Goal: Information Seeking & Learning: Find specific fact

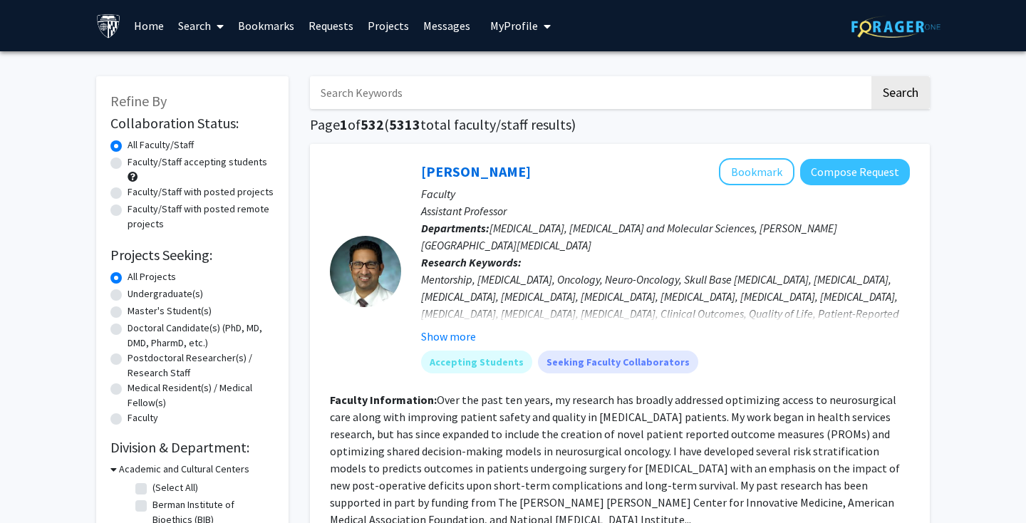
click at [147, 309] on label "Master's Student(s)" at bounding box center [170, 311] width 84 height 15
click at [137, 309] on input "Master's Student(s)" at bounding box center [132, 308] width 9 height 9
radio input "true"
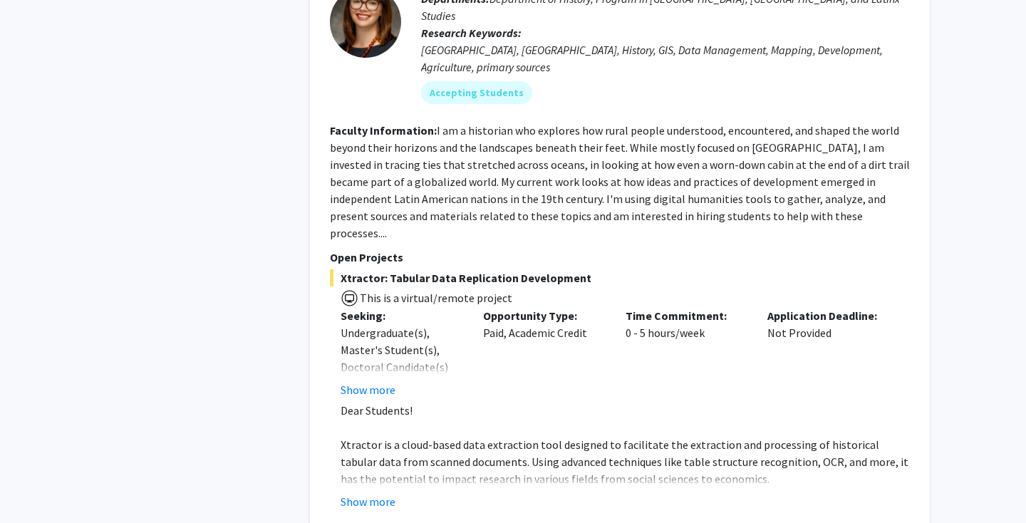
scroll to position [6559, 0]
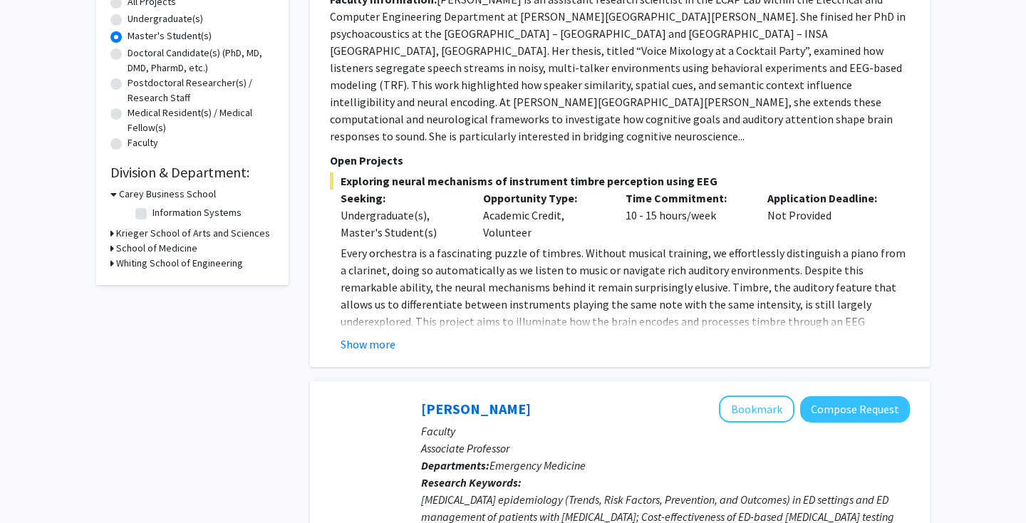
scroll to position [266, 0]
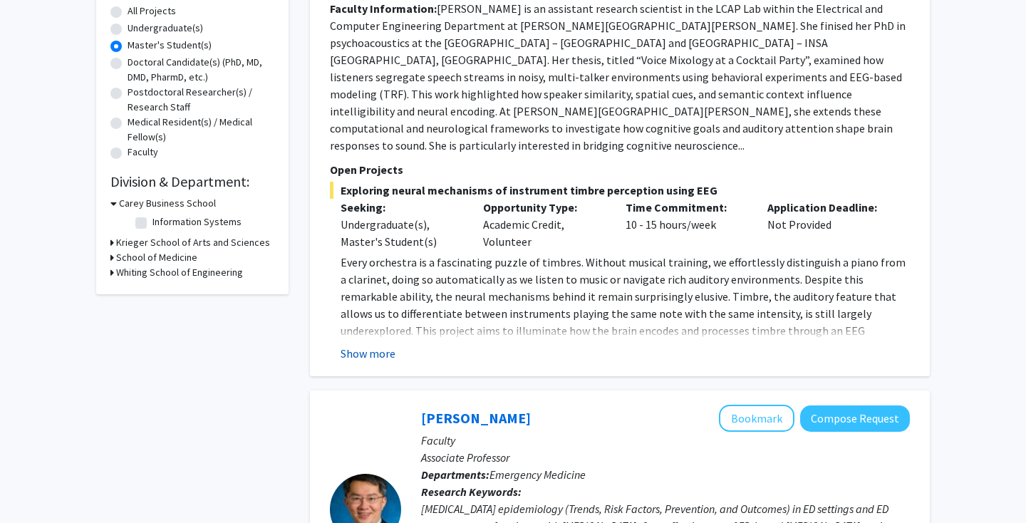
click at [390, 345] on button "Show more" at bounding box center [368, 353] width 55 height 17
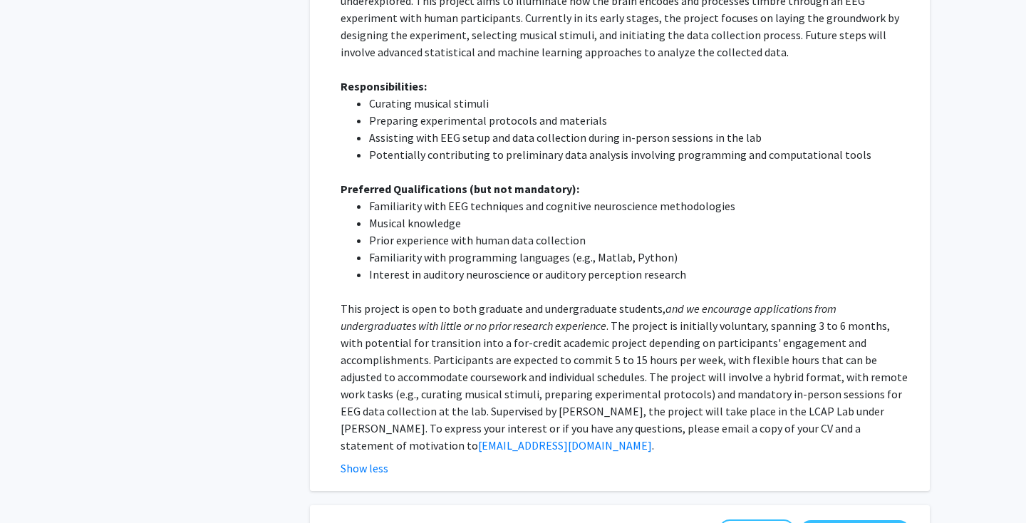
scroll to position [0, 0]
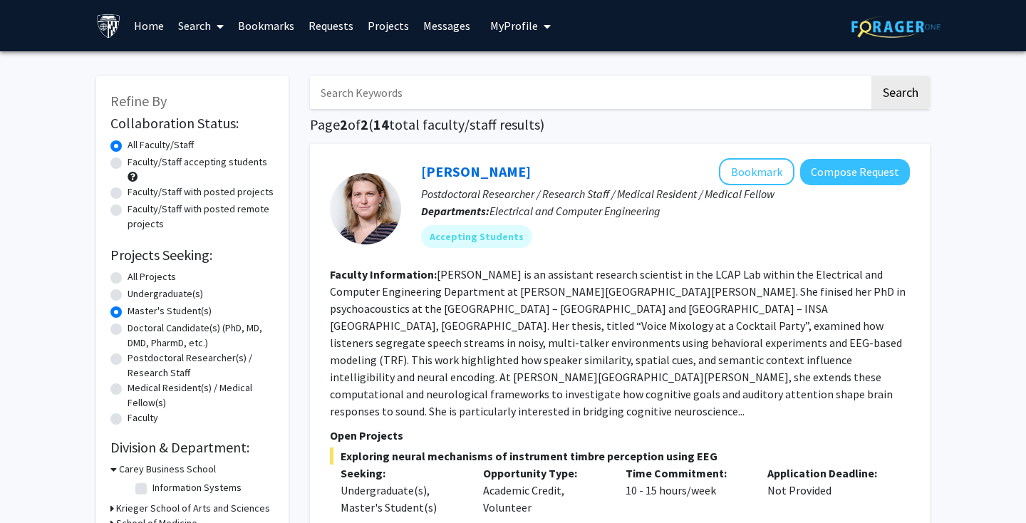
click at [128, 280] on label "All Projects" at bounding box center [152, 276] width 48 height 15
click at [128, 279] on input "All Projects" at bounding box center [132, 273] width 9 height 9
radio input "true"
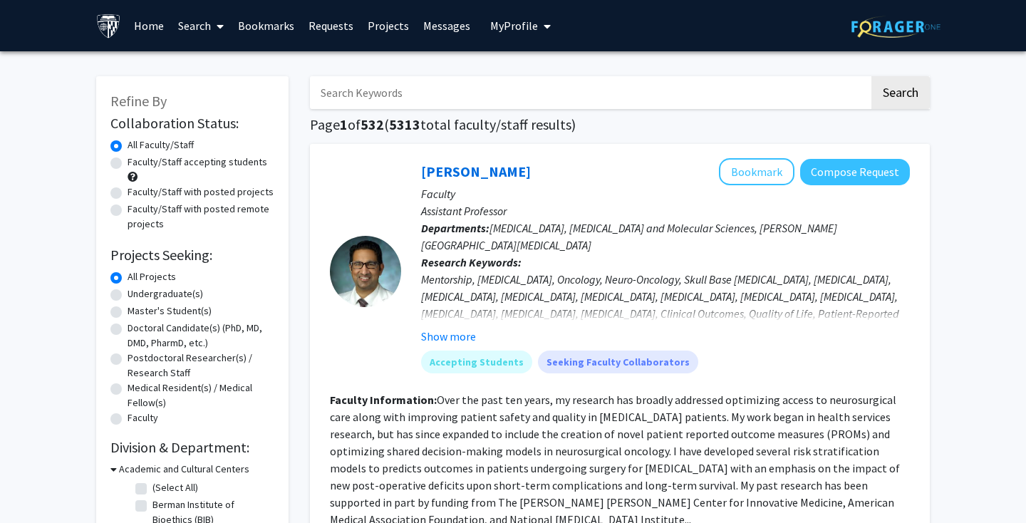
click at [422, 88] on input "Search Keywords" at bounding box center [589, 92] width 559 height 33
type input "[PERSON_NAME]"
click at [871, 76] on button "Search" at bounding box center [900, 92] width 58 height 33
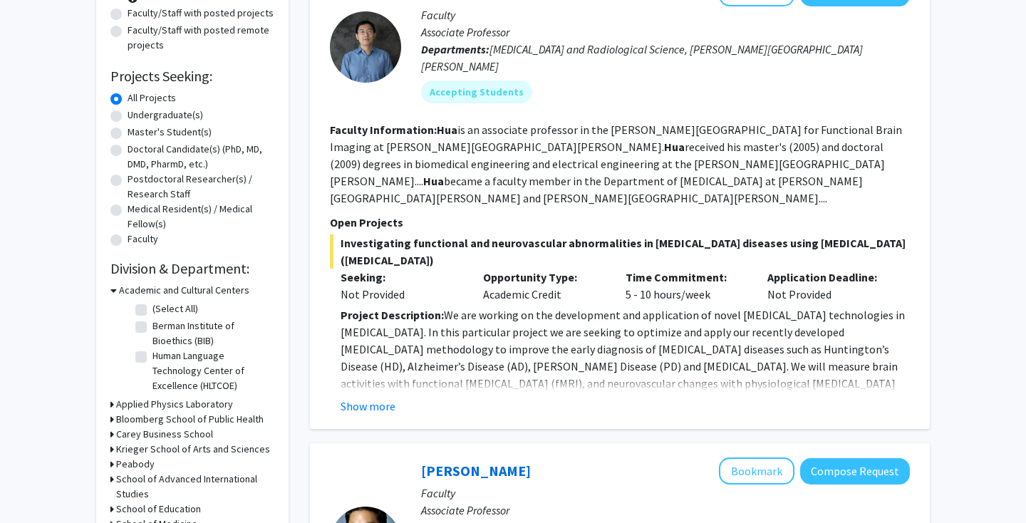
scroll to position [227, 0]
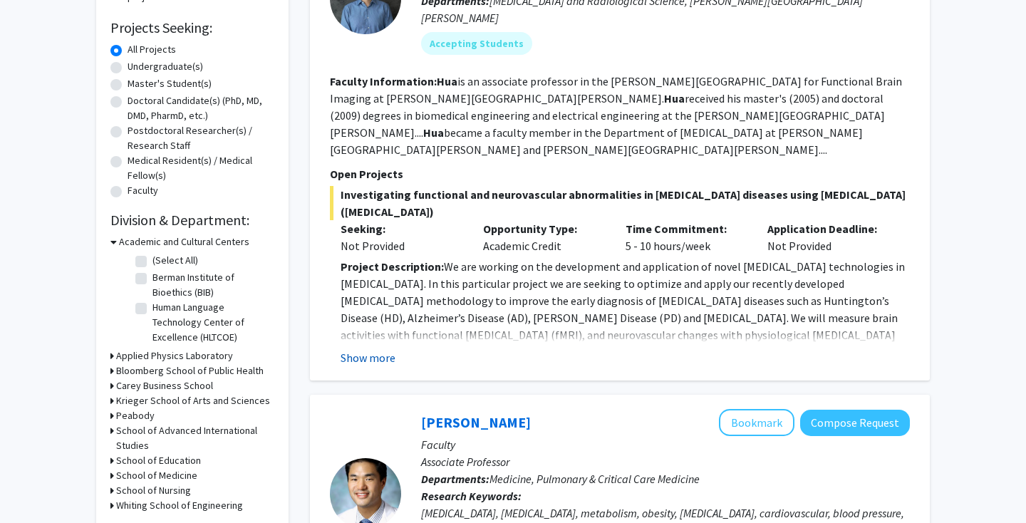
click at [373, 349] on button "Show more" at bounding box center [368, 357] width 55 height 17
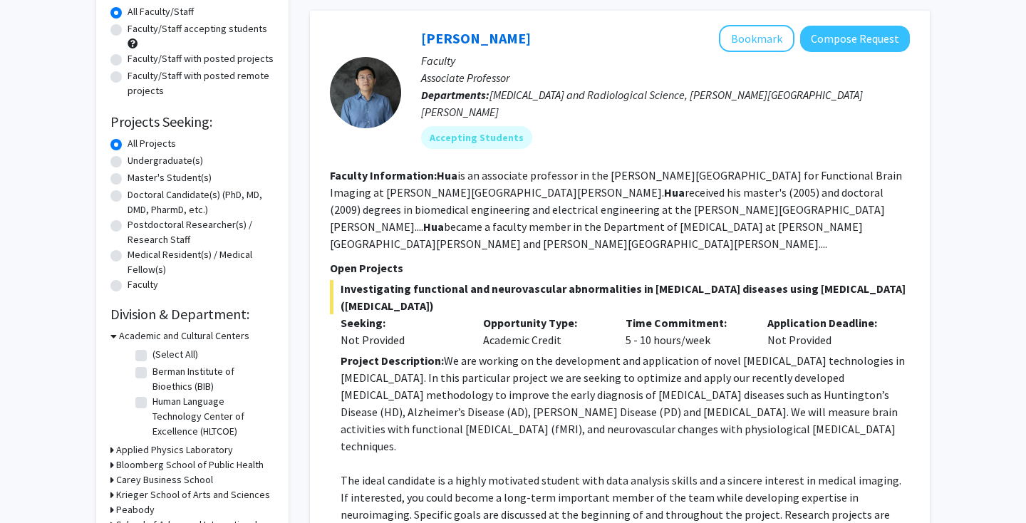
scroll to position [131, 0]
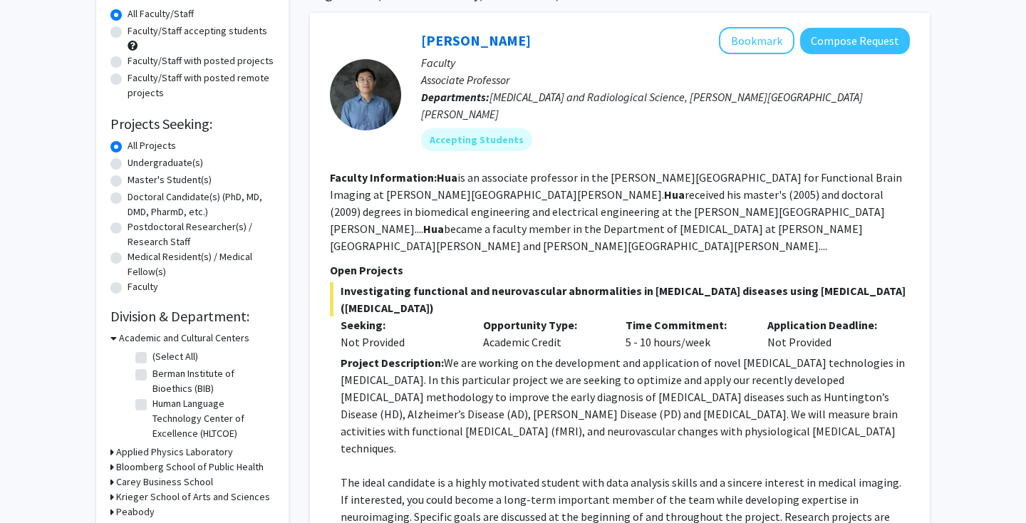
click at [652, 203] on section "Faculty Information: [PERSON_NAME] is an associate professor in the [PERSON_NAM…" at bounding box center [620, 211] width 580 height 85
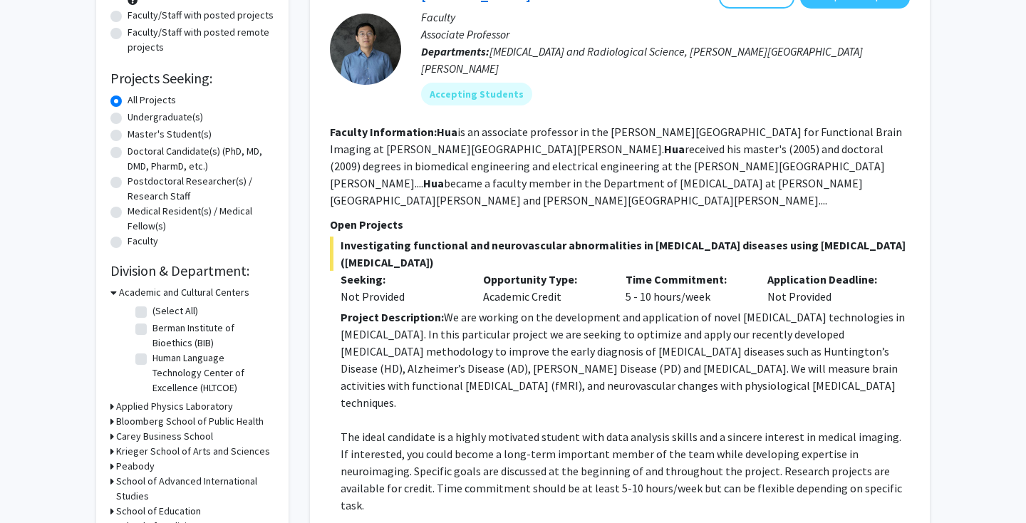
scroll to position [128, 0]
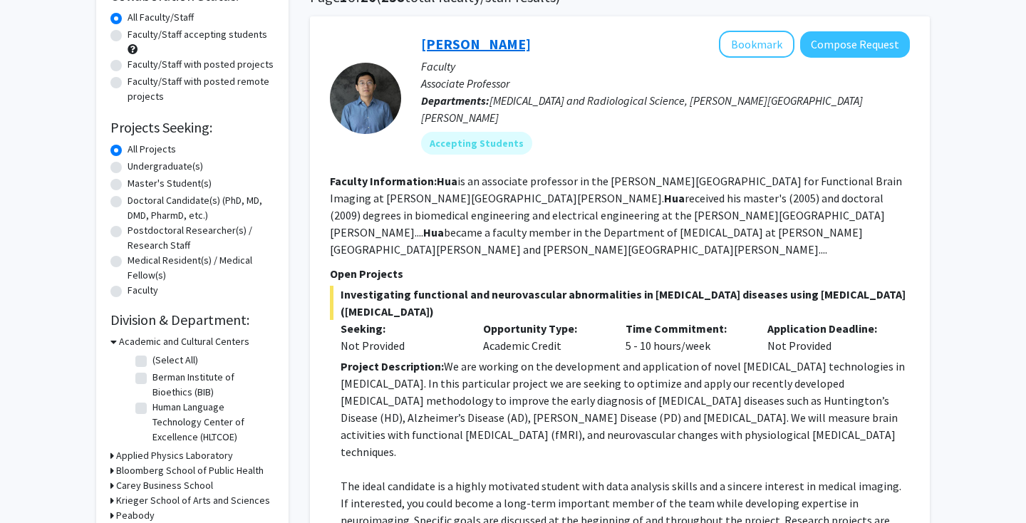
click at [433, 46] on link "[PERSON_NAME]" at bounding box center [476, 44] width 110 height 18
